Goal: Information Seeking & Learning: Learn about a topic

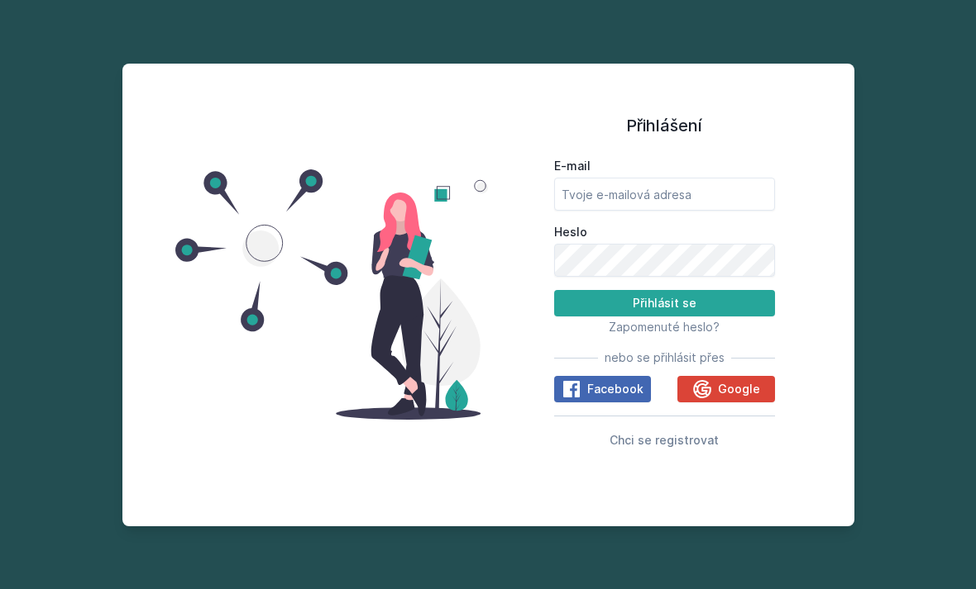
click at [652, 206] on input "E-mail" at bounding box center [664, 194] width 221 height 33
type input "[EMAIL_ADDRESS][DOMAIN_NAME]"
click at [664, 317] on button "Přihlásit se" at bounding box center [664, 303] width 221 height 26
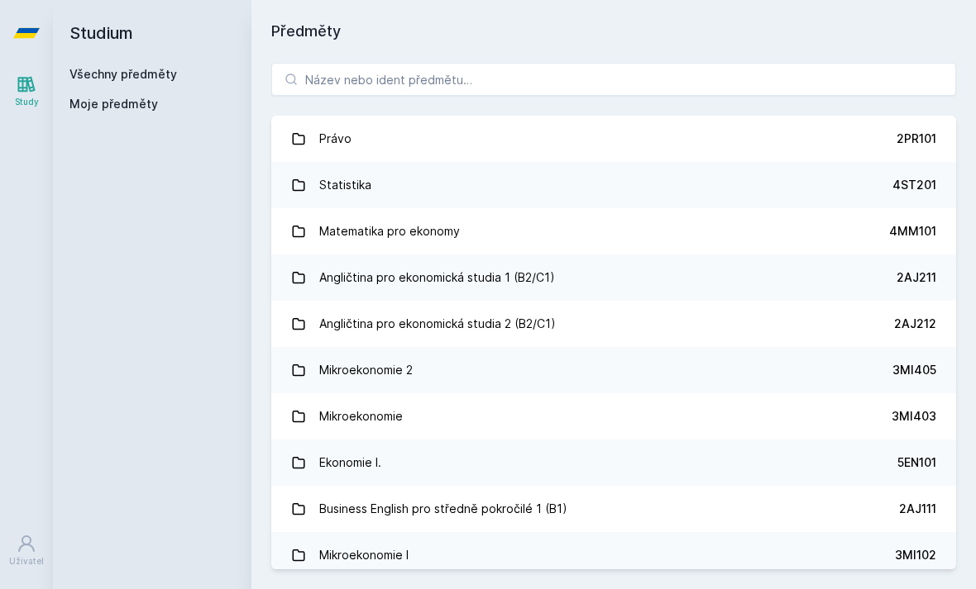
click at [818, 158] on link "Právo 2PR101" at bounding box center [613, 139] width 685 height 46
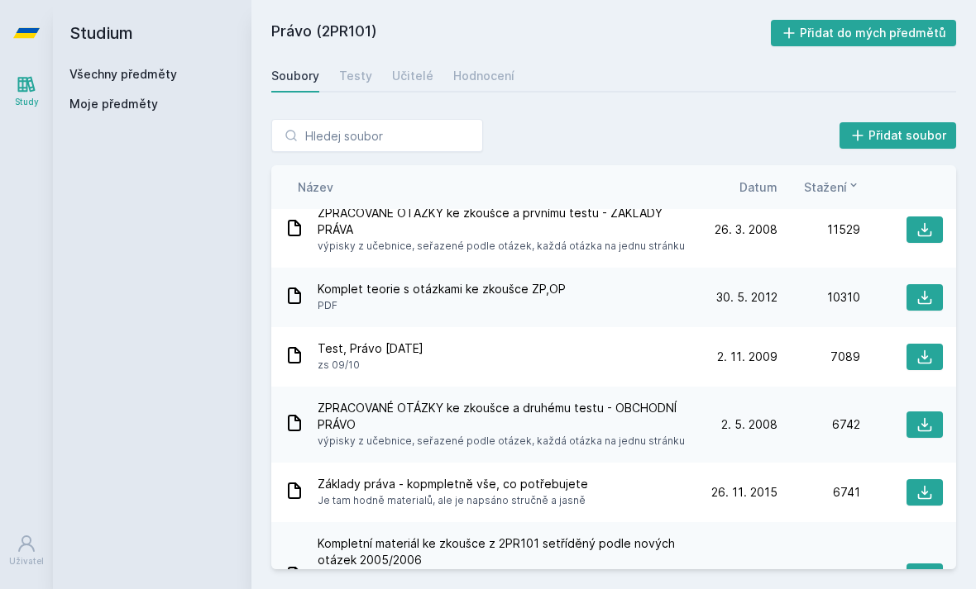
scroll to position [7, 0]
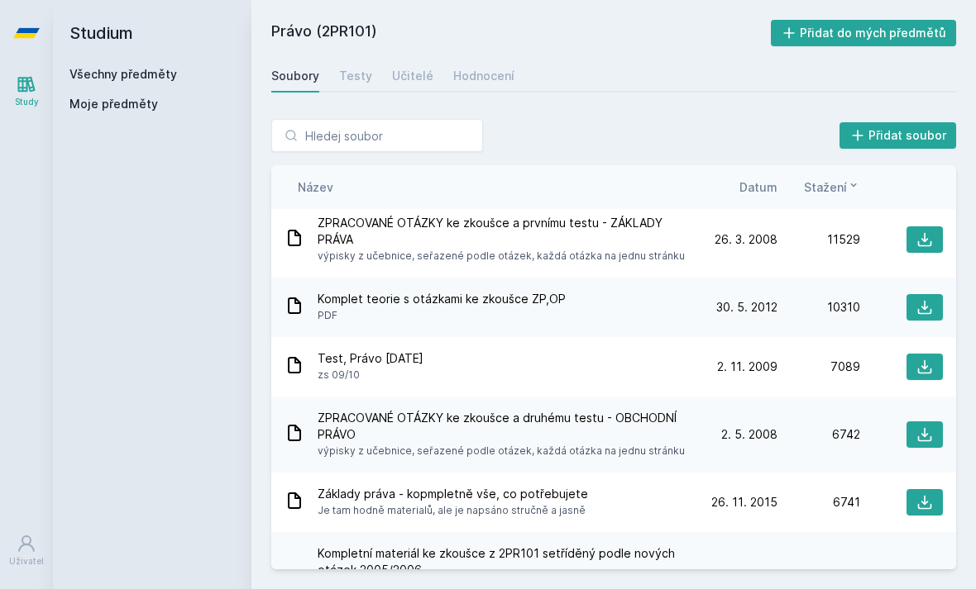
click at [422, 81] on div "Učitelé" at bounding box center [412, 76] width 41 height 17
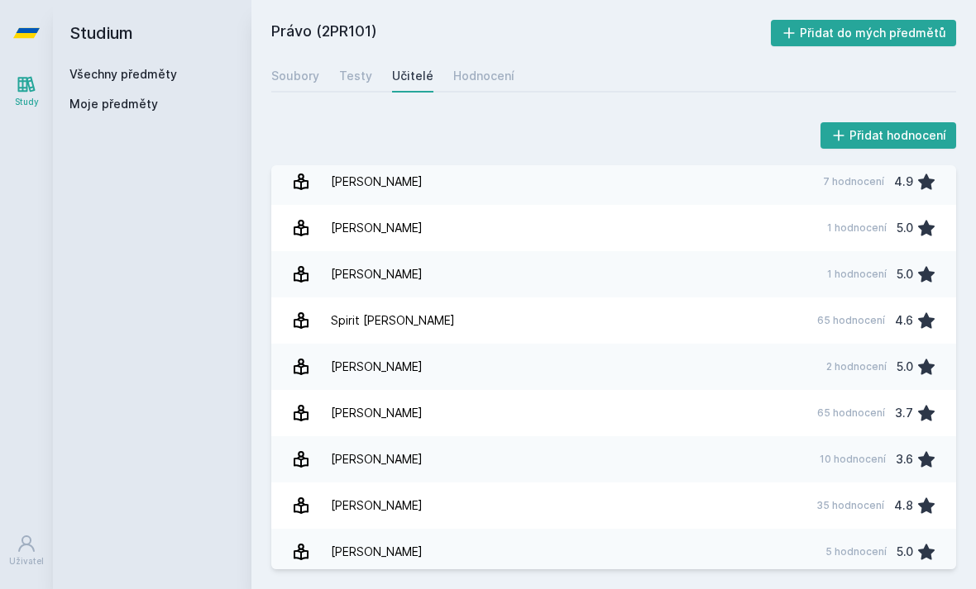
scroll to position [1163, 0]
click at [804, 508] on link "[PERSON_NAME] 35 hodnocení 4.8" at bounding box center [613, 507] width 685 height 46
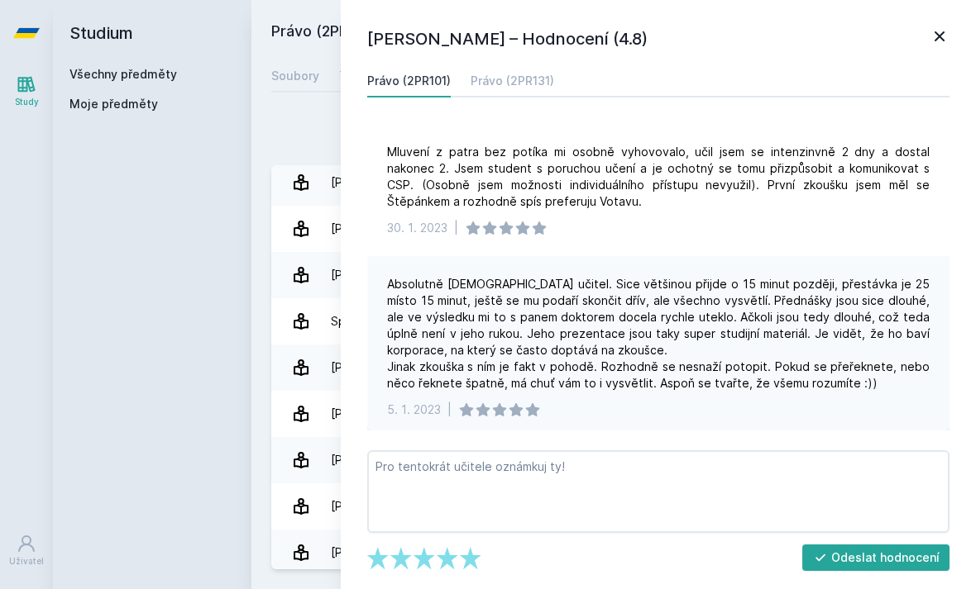
click at [937, 42] on icon at bounding box center [939, 36] width 20 height 20
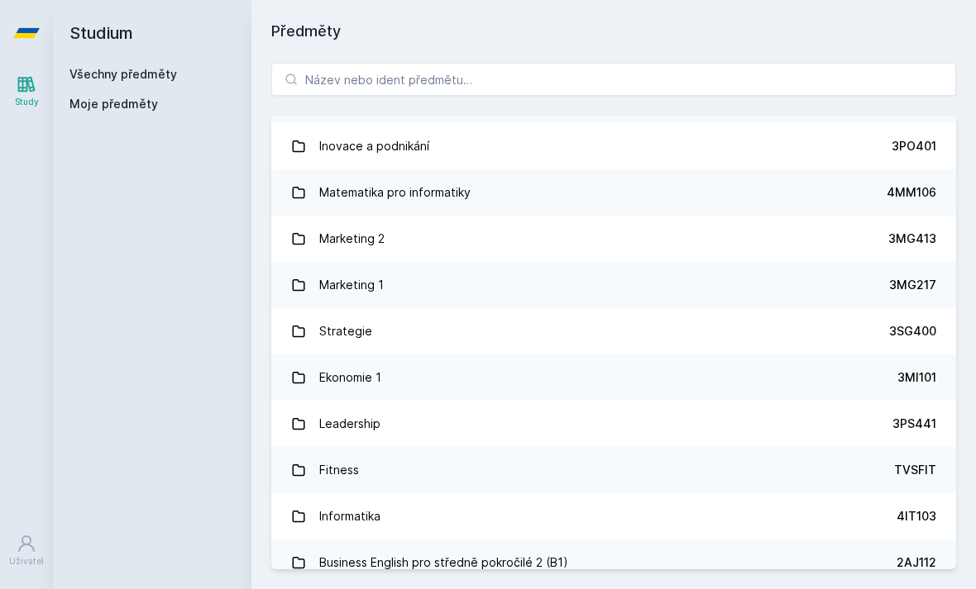
scroll to position [1289, 0]
click at [444, 203] on div "Matematika pro informatiky" at bounding box center [394, 192] width 151 height 33
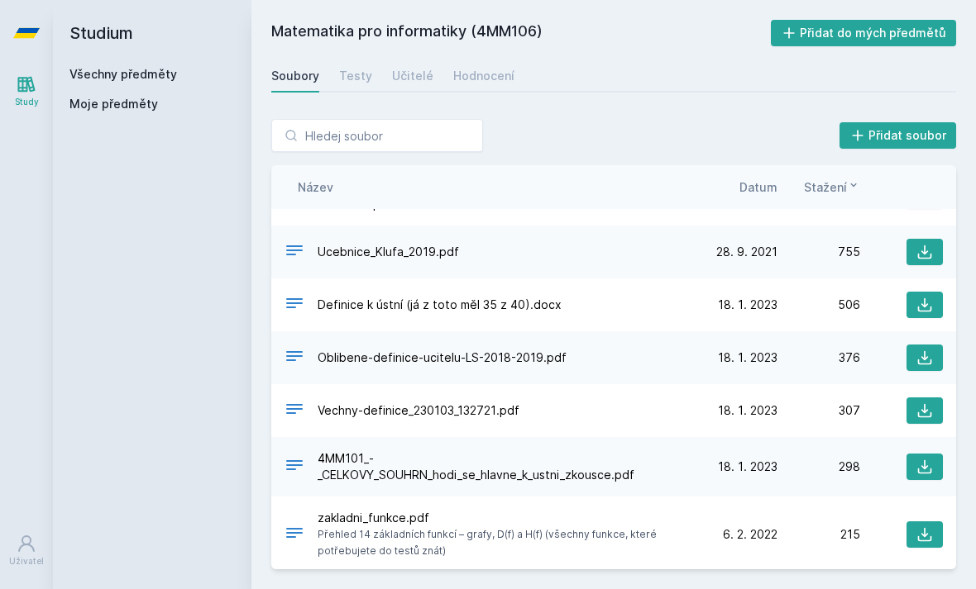
scroll to position [42, 0]
click at [423, 249] on span "Ucebnice_Klufa_2019.pdf" at bounding box center [387, 253] width 141 height 17
click at [433, 248] on span "Ucebnice_Klufa_2019.pdf" at bounding box center [387, 253] width 141 height 17
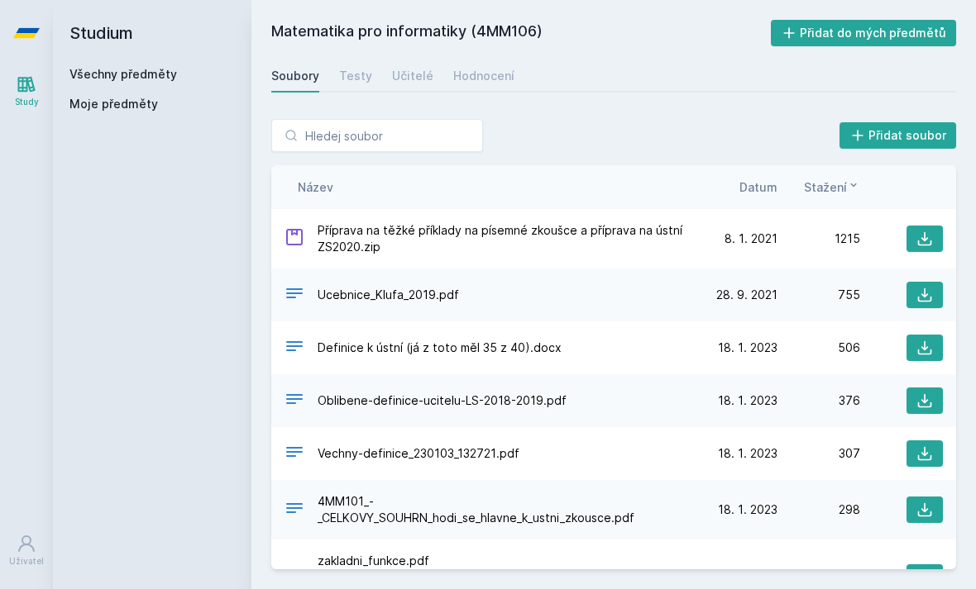
scroll to position [0, 0]
click at [411, 303] on div "Ucebnice_Klufa_2019.pdf" at bounding box center [489, 296] width 410 height 24
click at [918, 301] on icon at bounding box center [925, 296] width 14 height 14
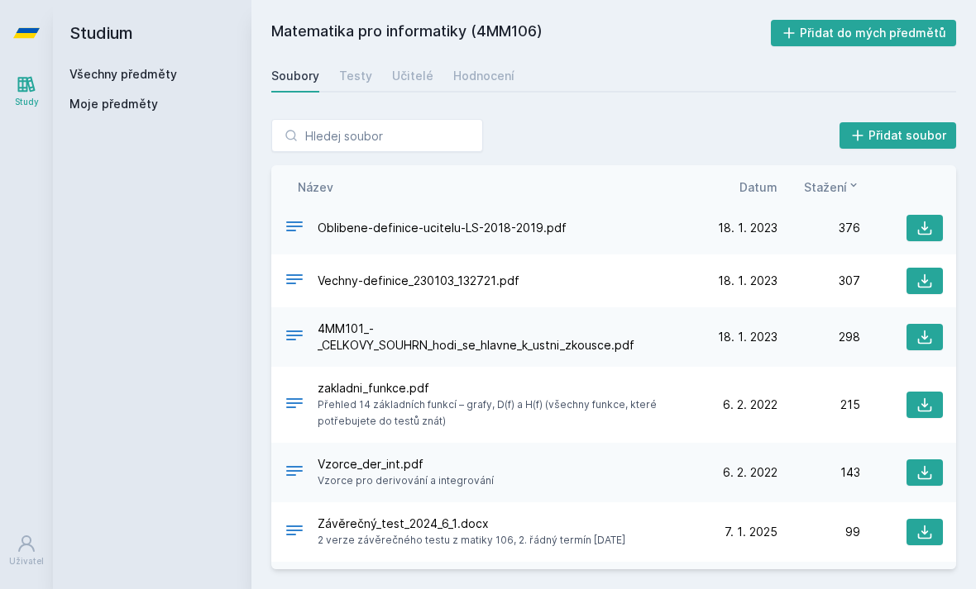
scroll to position [172, 0]
click at [490, 503] on div "Závěrečný_test_2024_6_1.docx 2 verze závěrečného testu z matiky 106, 2. řádný t…" at bounding box center [613, 533] width 685 height 60
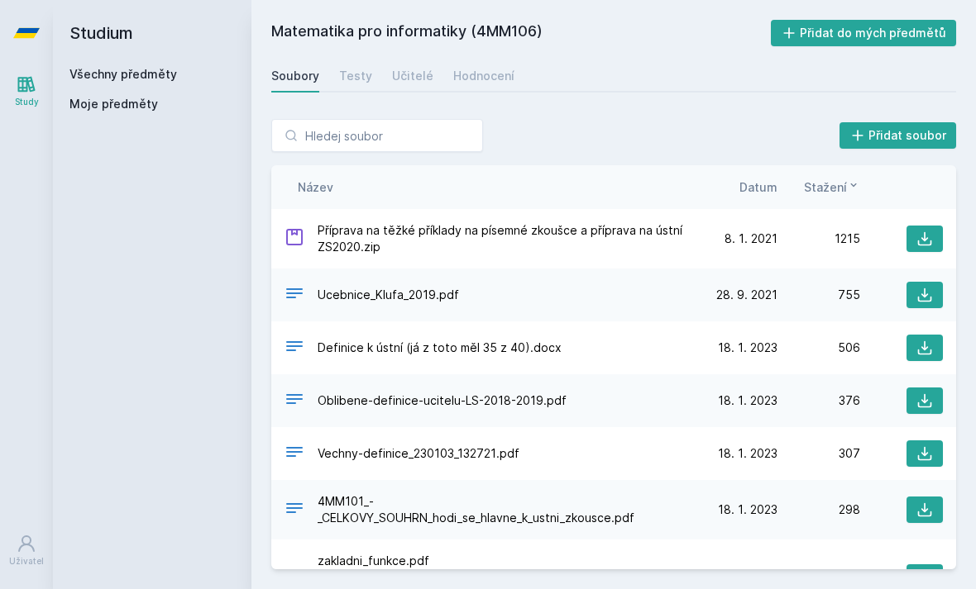
scroll to position [0, 0]
click at [924, 246] on icon at bounding box center [925, 239] width 14 height 14
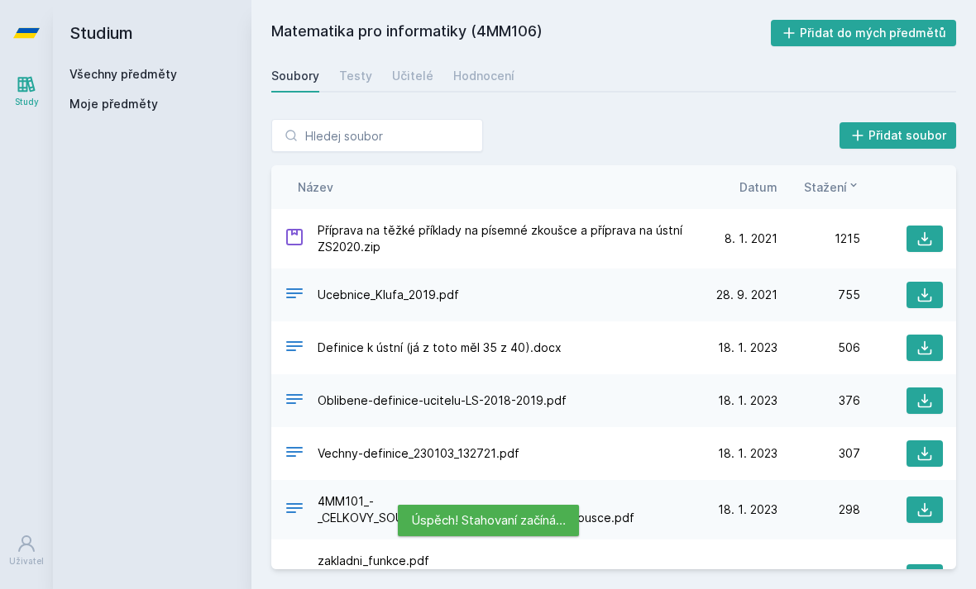
click at [366, 74] on div "Testy" at bounding box center [355, 76] width 33 height 17
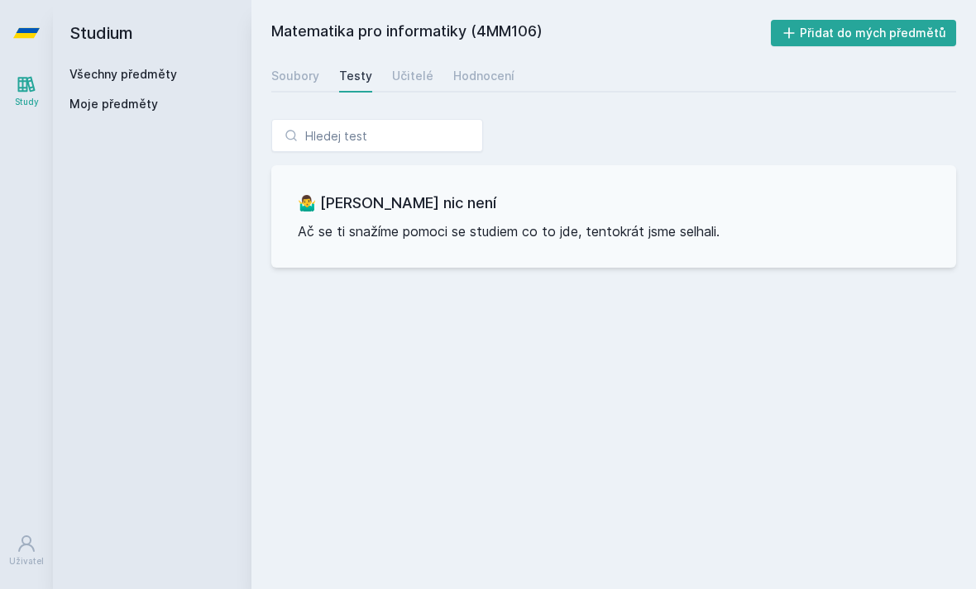
click at [412, 70] on div "Učitelé" at bounding box center [412, 76] width 41 height 17
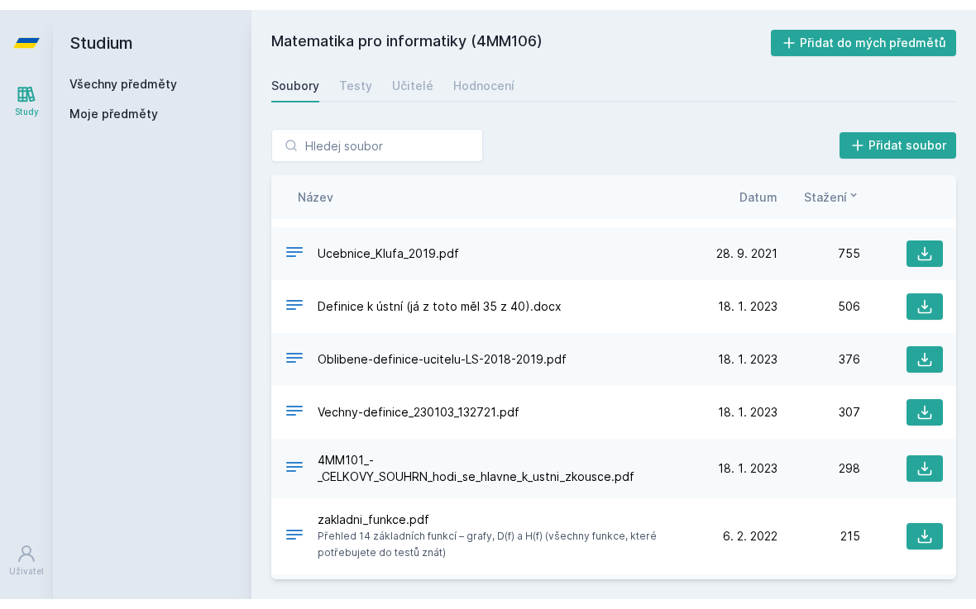
scroll to position [33, 0]
